Goal: Task Accomplishment & Management: Use online tool/utility

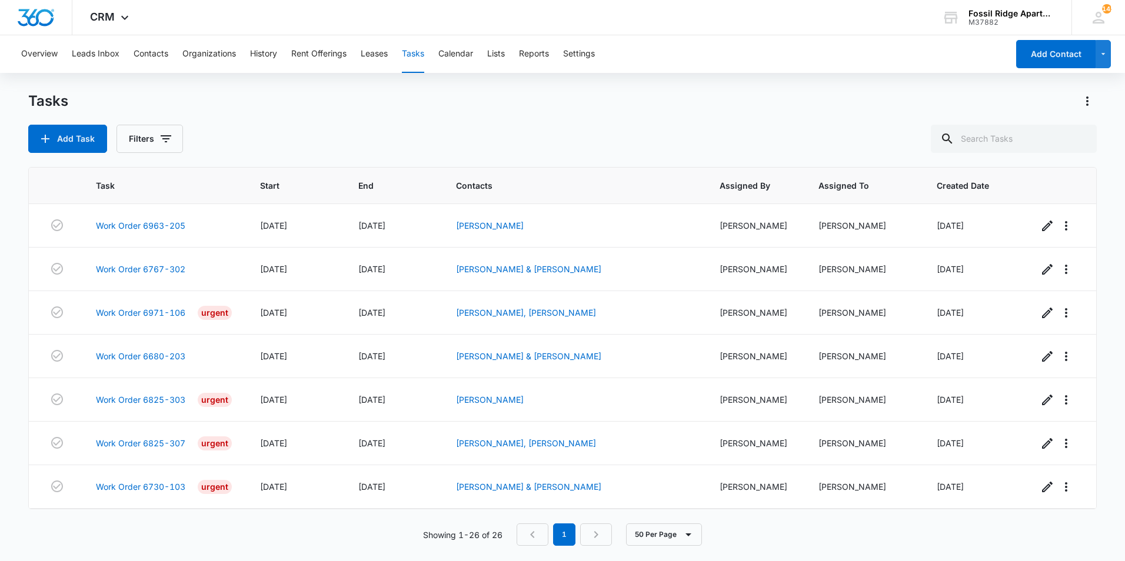
scroll to position [827, 0]
click at [151, 488] on link "Work Order 7020-108" at bounding box center [140, 487] width 89 height 12
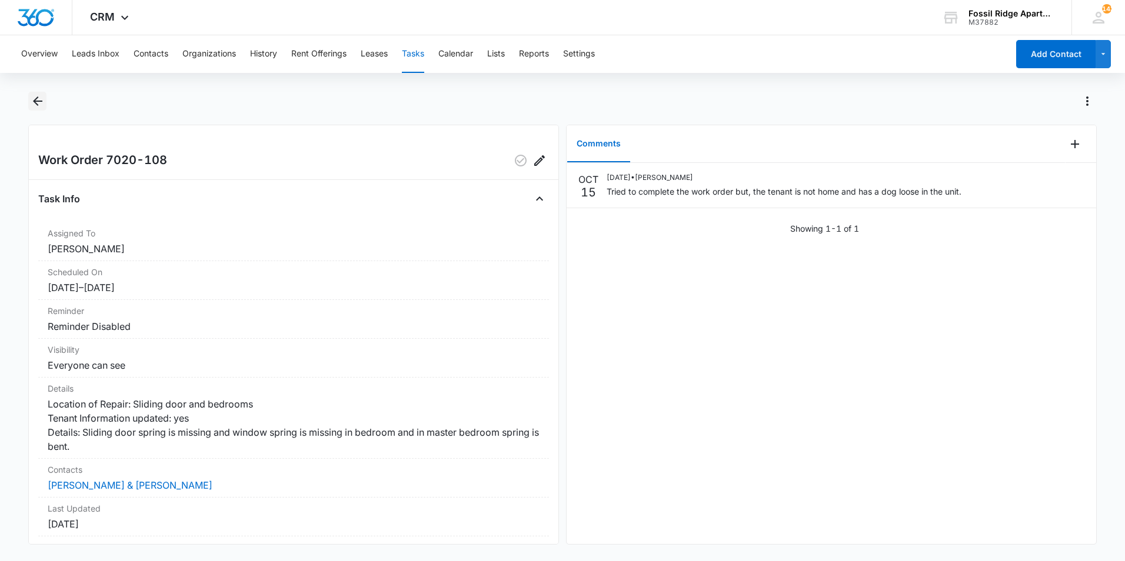
click at [39, 98] on icon "Back" at bounding box center [38, 101] width 14 height 14
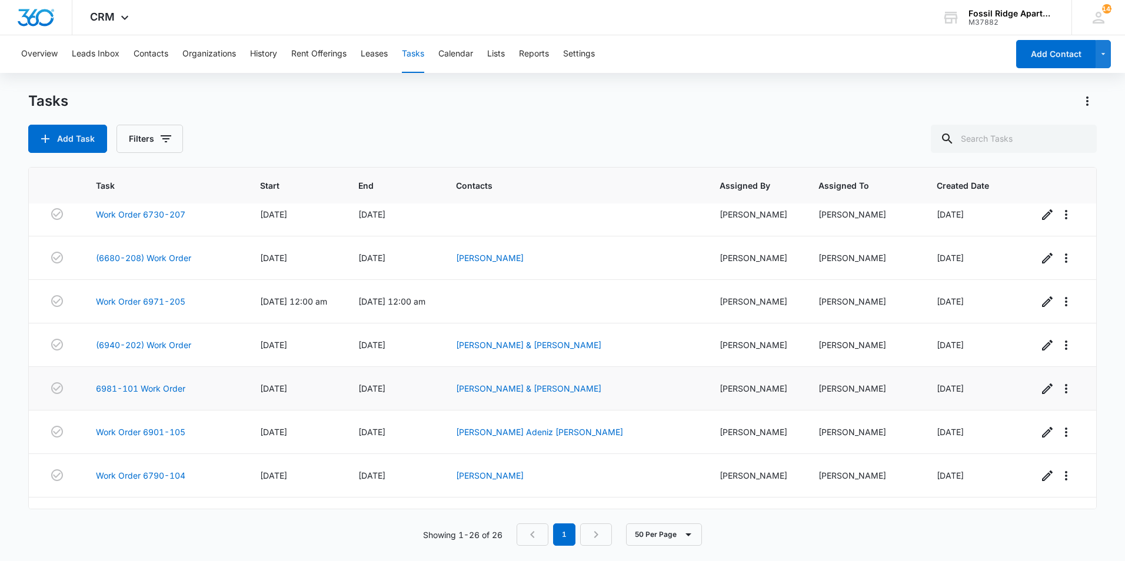
scroll to position [827, 0]
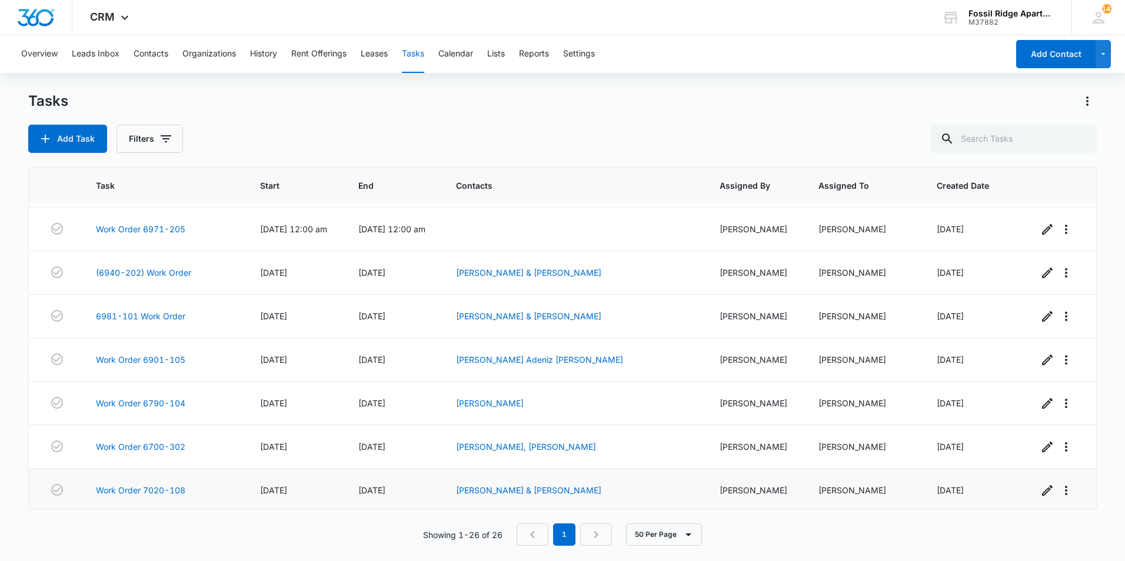
scroll to position [827, 0]
